Goal: Transaction & Acquisition: Purchase product/service

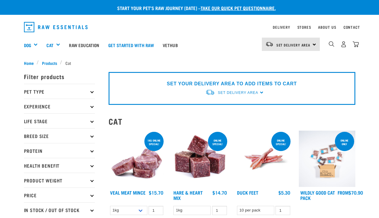
select select
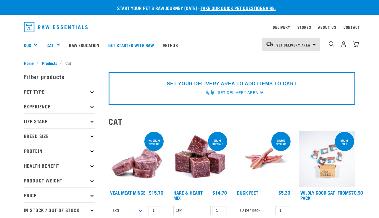
select select
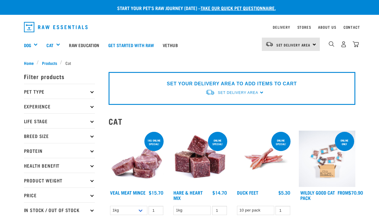
select select
